Goal: Navigation & Orientation: Understand site structure

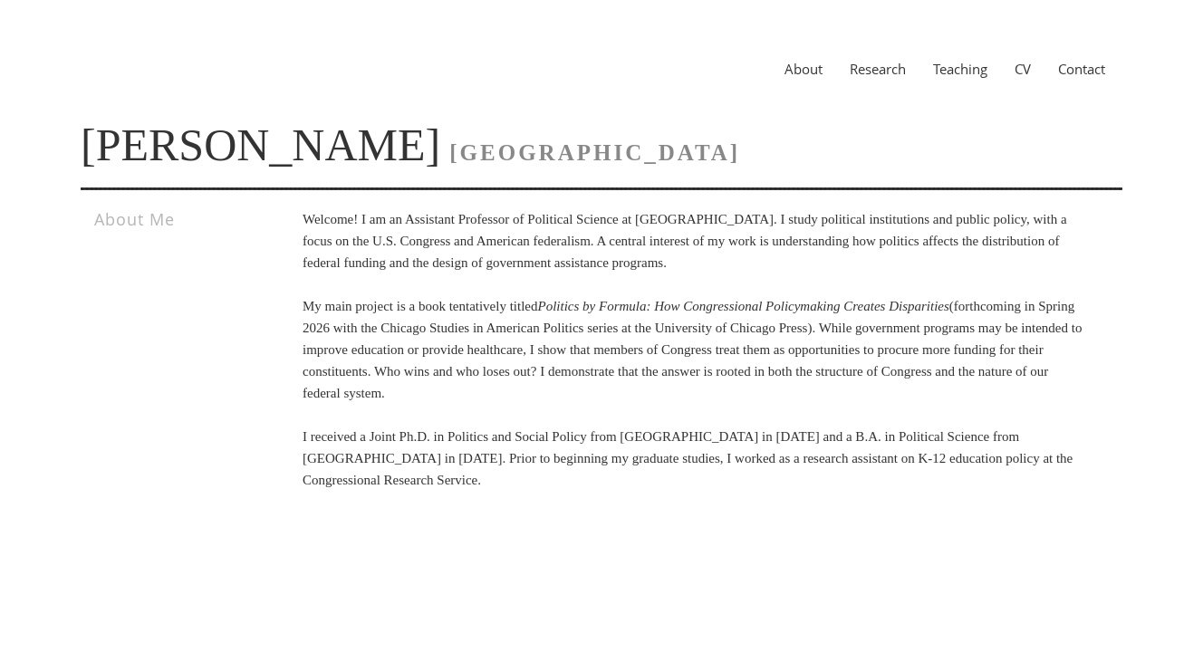
click at [812, 69] on link "About" at bounding box center [803, 69] width 65 height 18
click at [878, 63] on link "Research" at bounding box center [877, 69] width 83 height 18
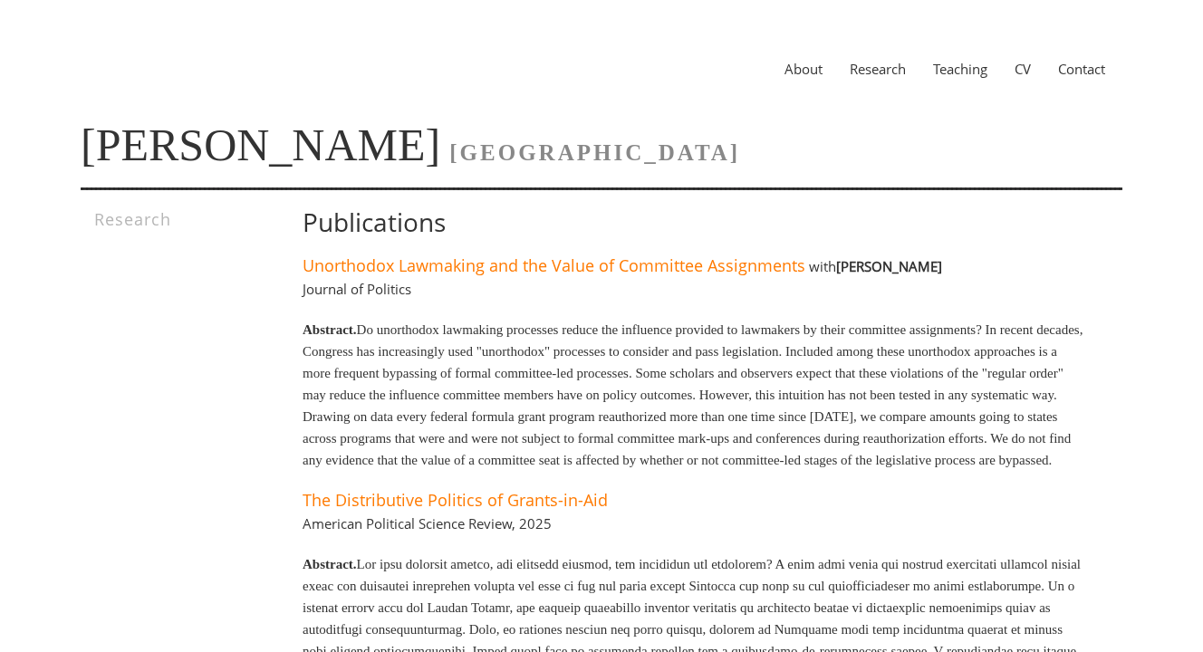
click at [941, 71] on link "Teaching" at bounding box center [961, 69] width 82 height 18
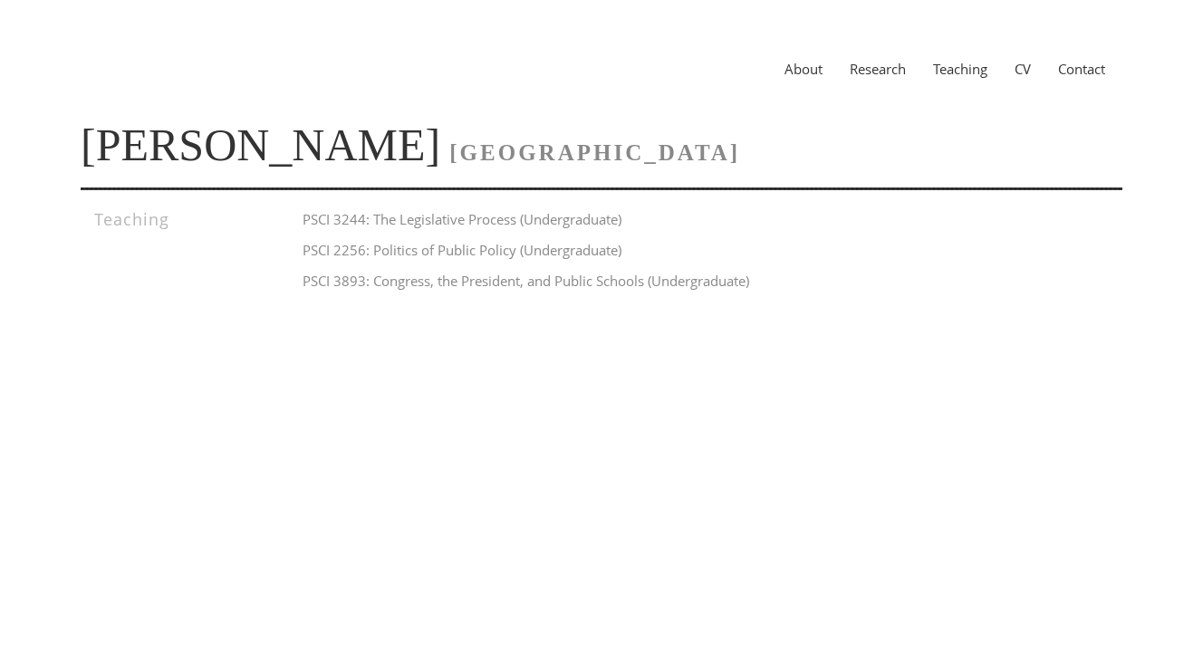
click at [1012, 76] on link "CV" at bounding box center [1022, 69] width 43 height 18
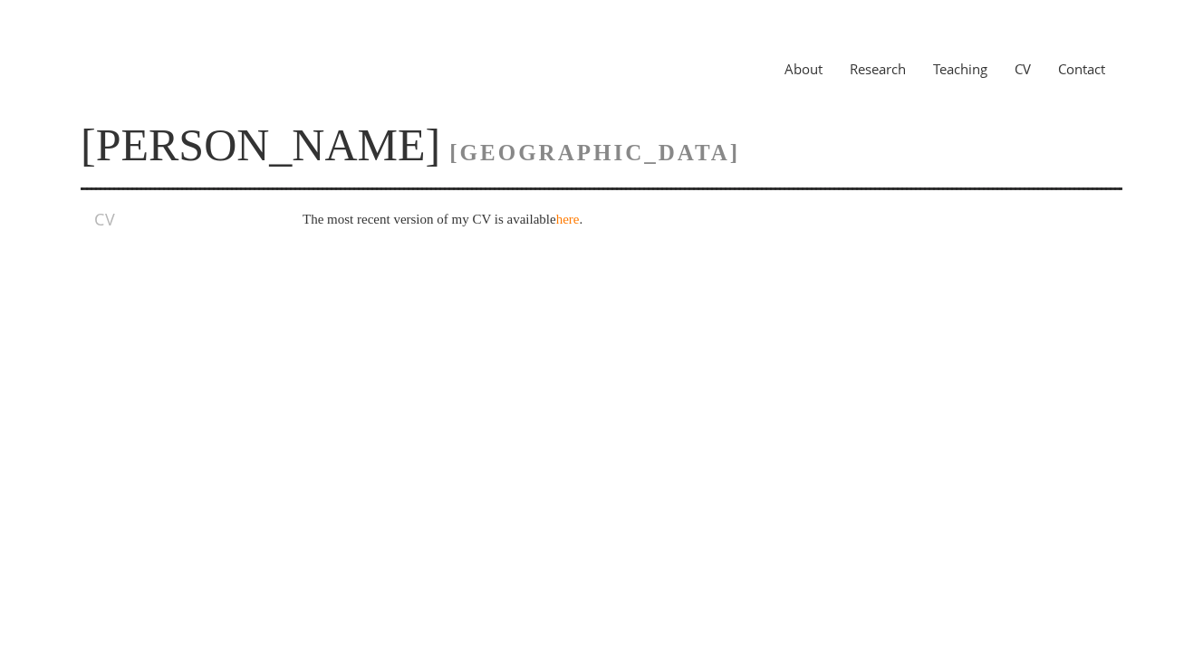
click at [1084, 69] on link "Contact" at bounding box center [1082, 69] width 74 height 18
